Goal: Information Seeking & Learning: Learn about a topic

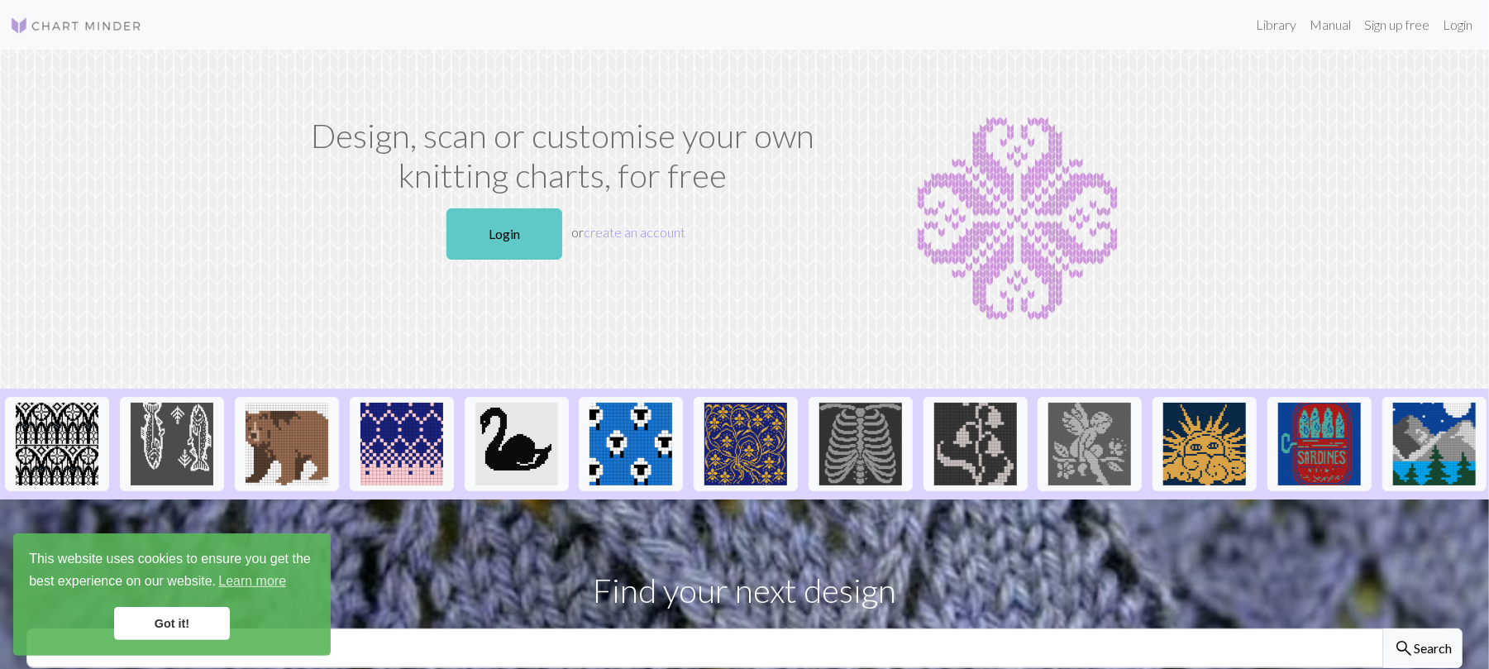
click at [487, 229] on link "Login" at bounding box center [504, 233] width 116 height 51
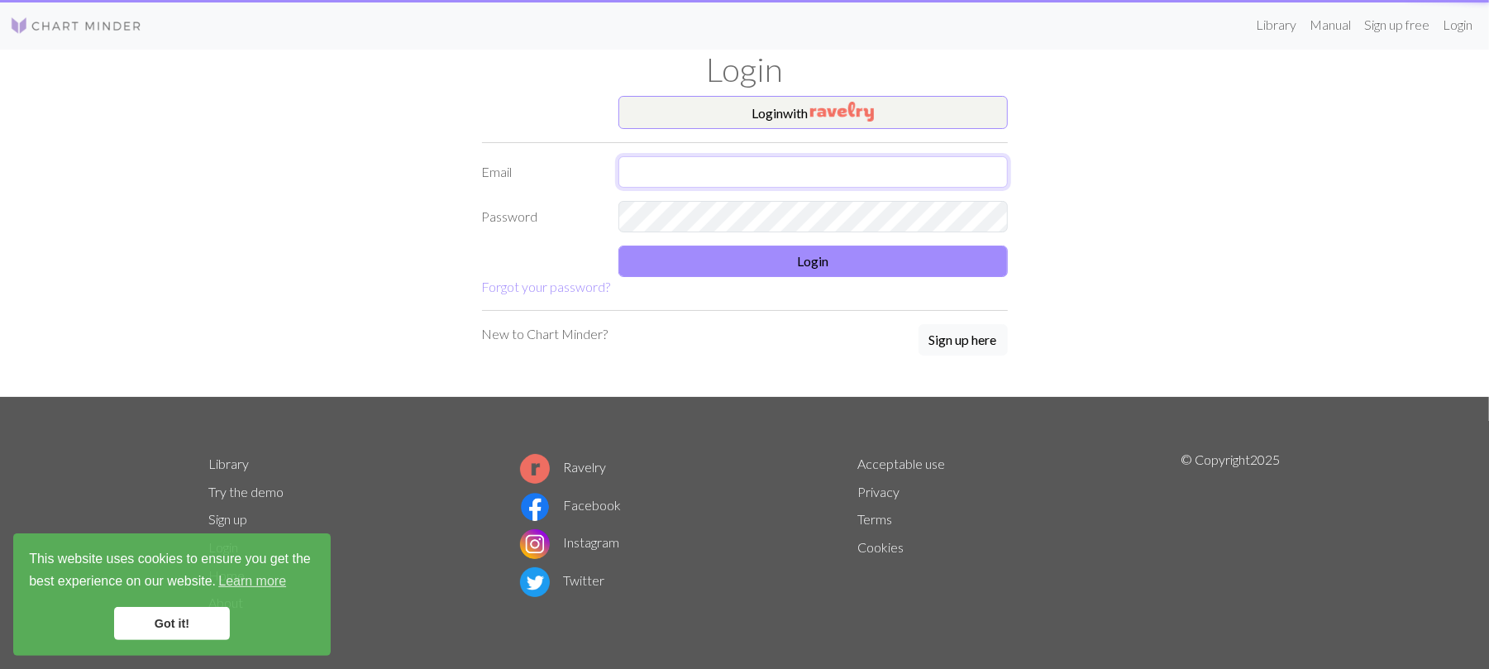
type input "[EMAIL_ADDRESS][DOMAIN_NAME]"
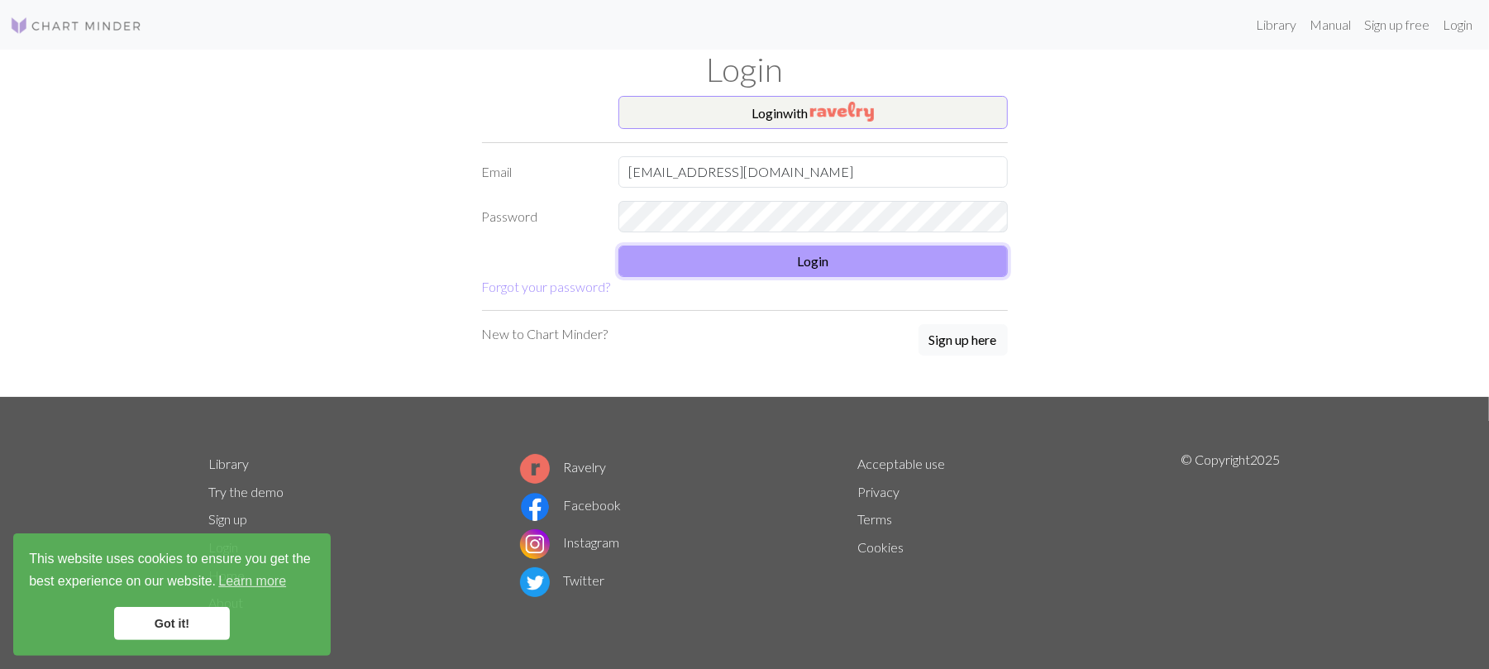
click at [745, 263] on button "Login" at bounding box center [812, 261] width 389 height 31
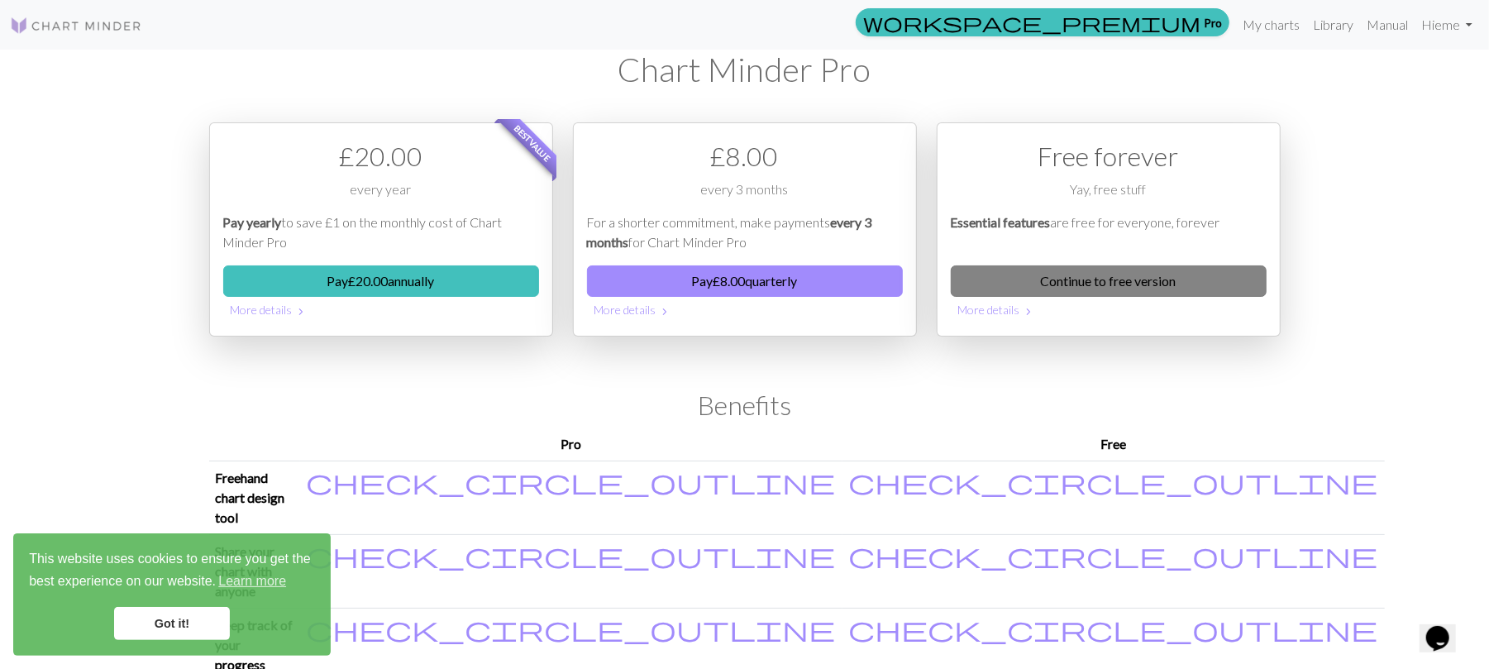
click at [1079, 284] on link "Continue to free version" at bounding box center [1109, 280] width 316 height 31
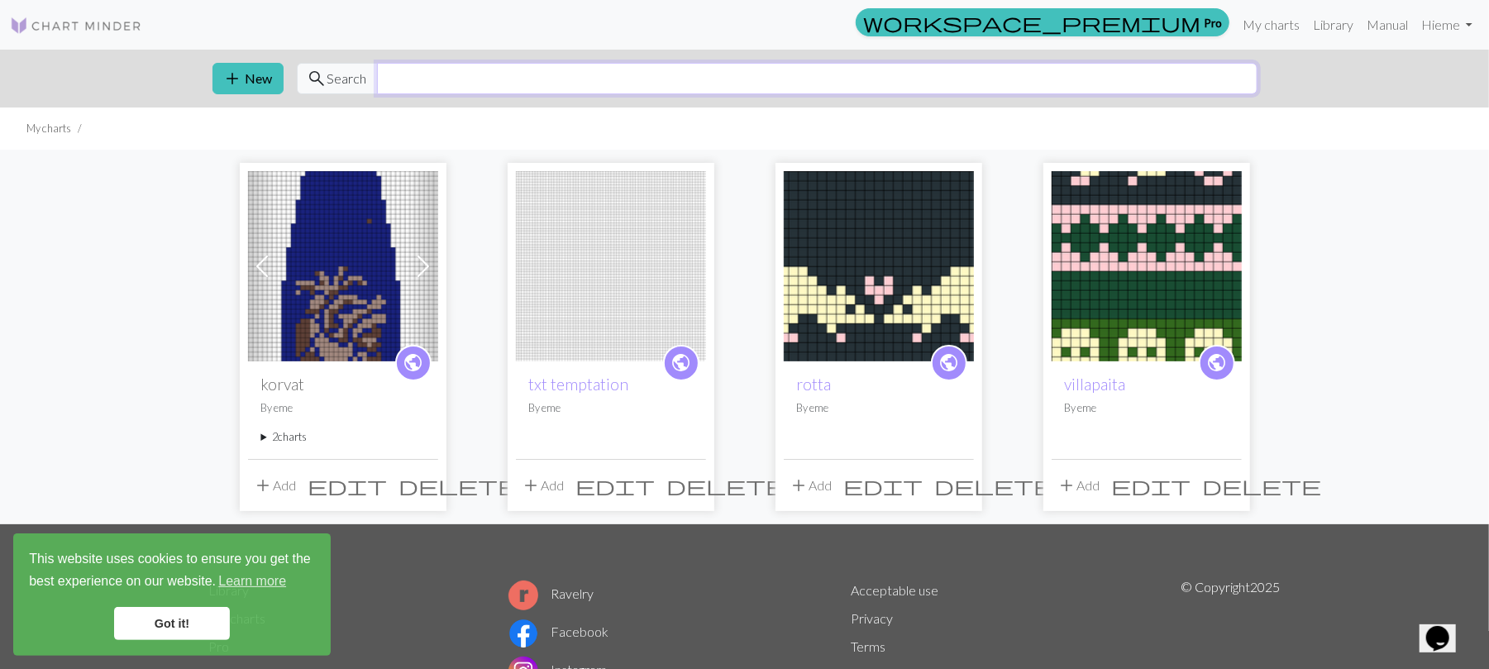
click at [549, 77] on input "text" at bounding box center [817, 78] width 880 height 31
type input "ateez"
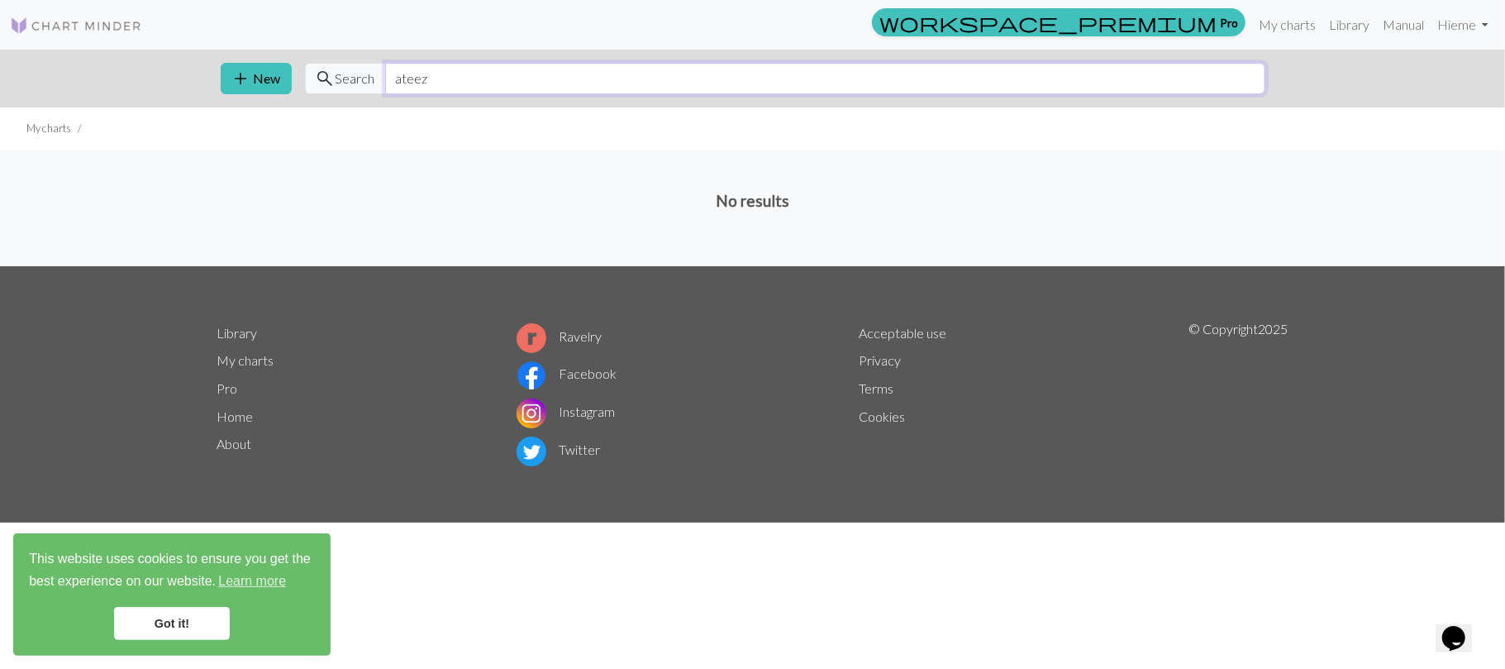
click at [565, 78] on input "ateez" at bounding box center [825, 78] width 880 height 31
click at [1344, 23] on link "Library" at bounding box center [1350, 24] width 54 height 33
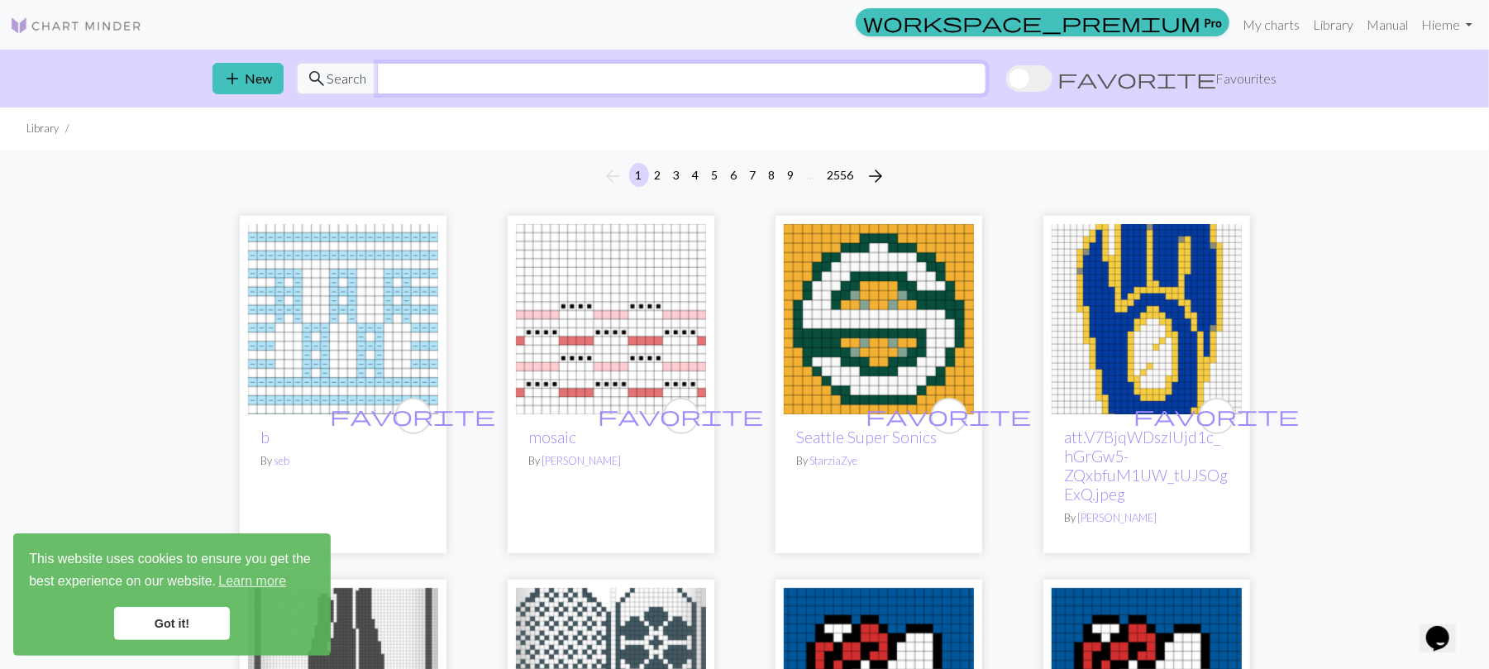
click at [798, 87] on input "text" at bounding box center [681, 78] width 609 height 31
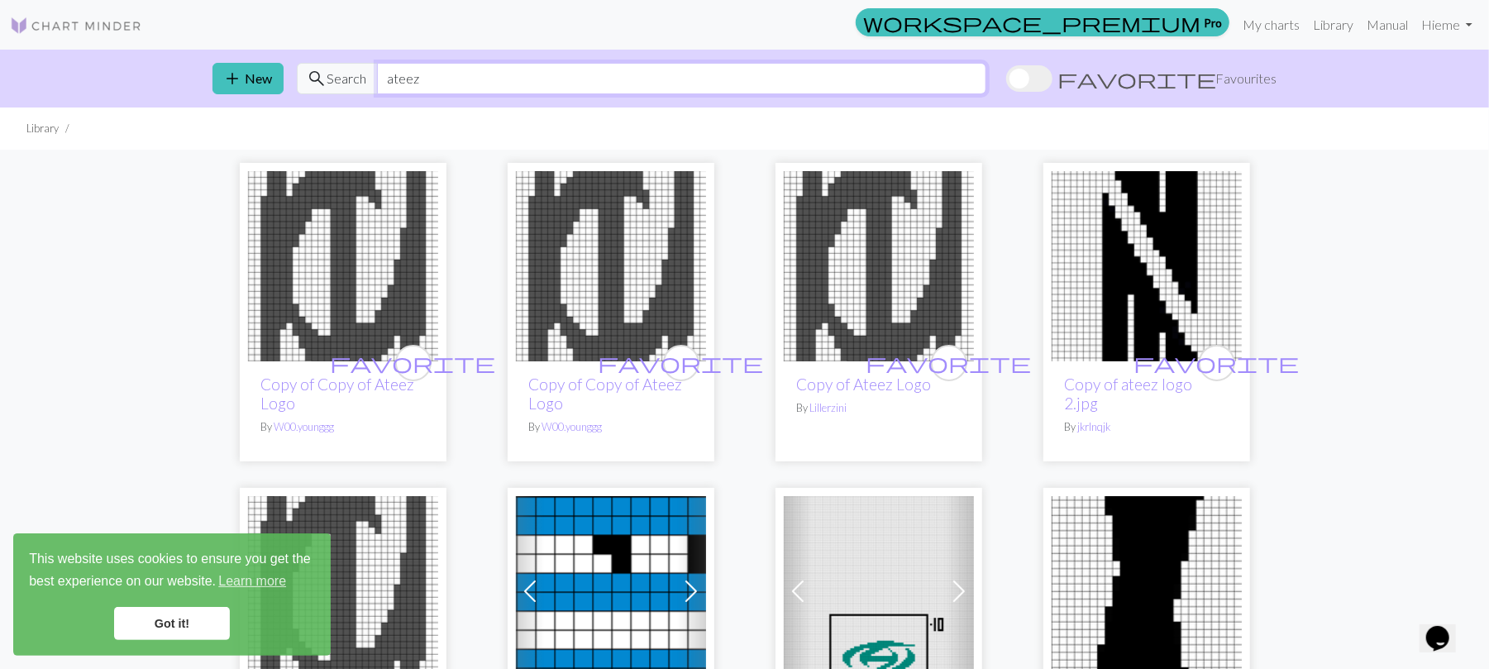
click at [607, 78] on input "ateez" at bounding box center [681, 78] width 609 height 31
type input "a"
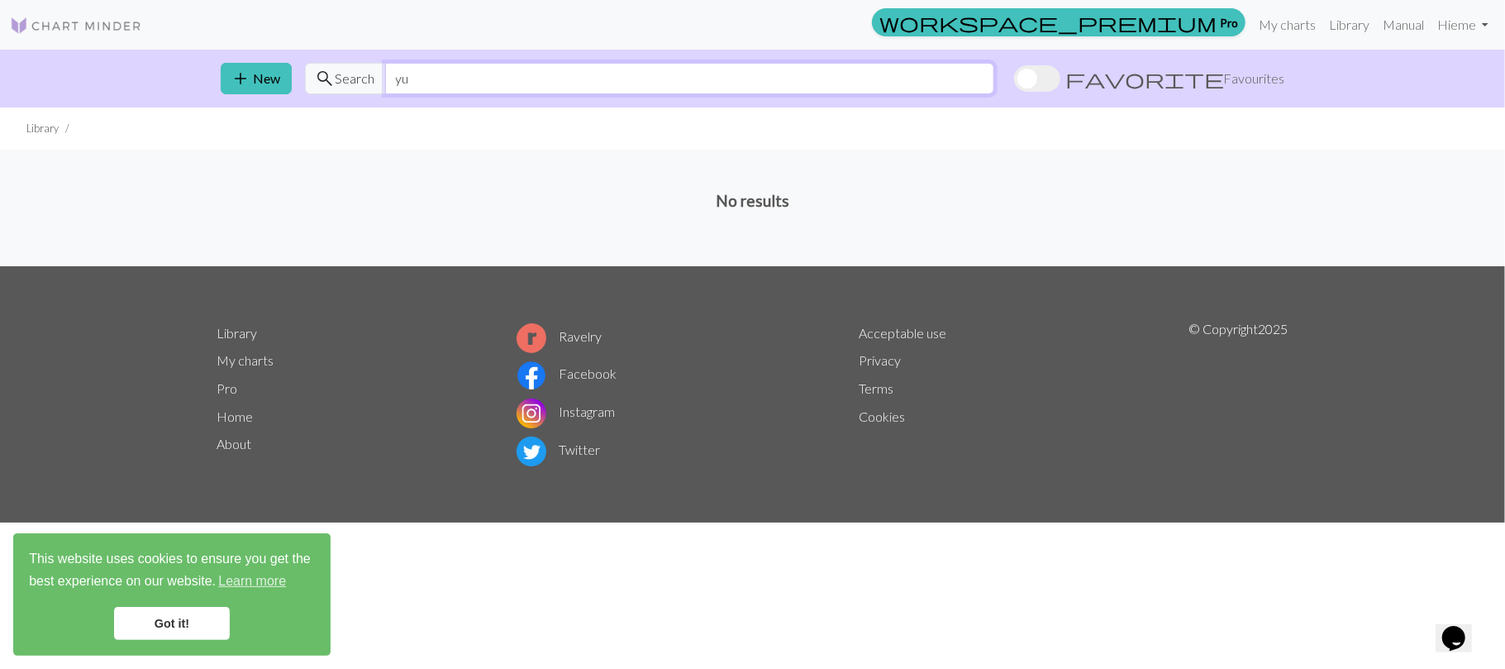
type input "y"
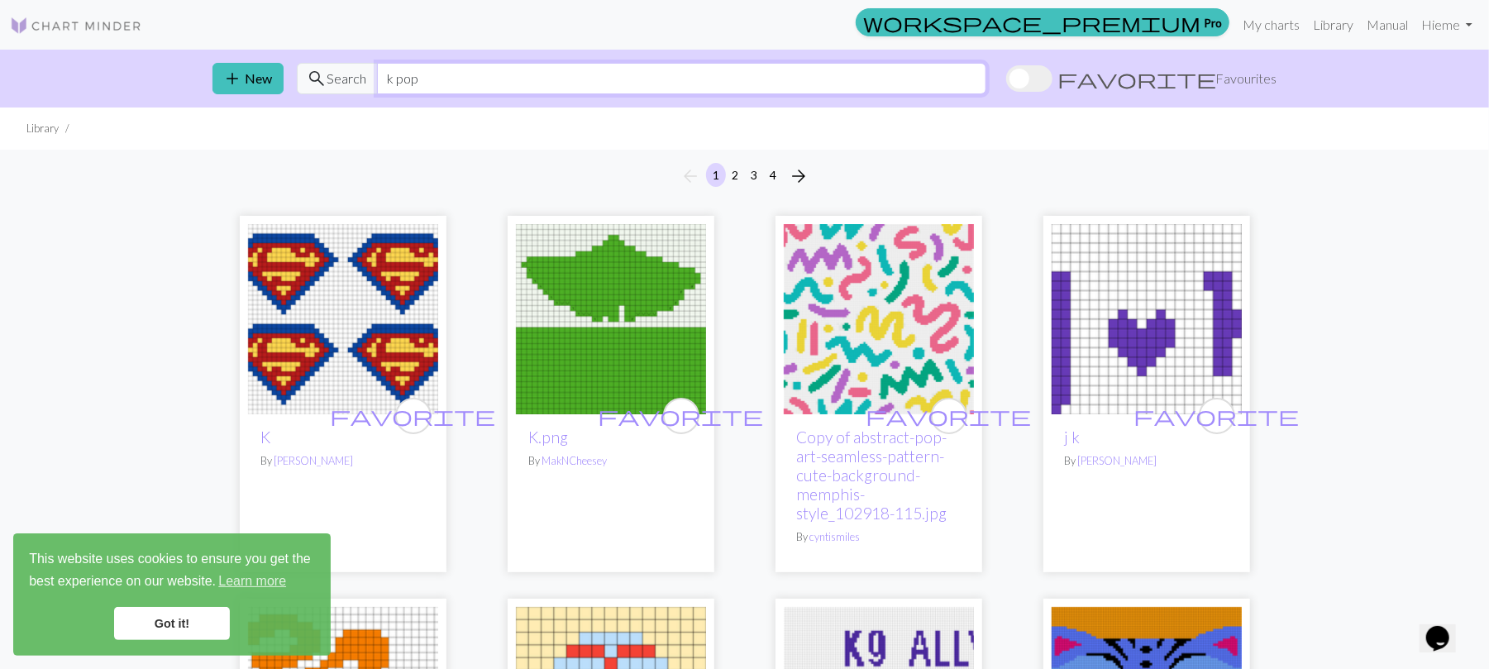
click at [737, 70] on input "k pop" at bounding box center [681, 78] width 609 height 31
type input "k"
type input "bts"
